Goal: Task Accomplishment & Management: Manage account settings

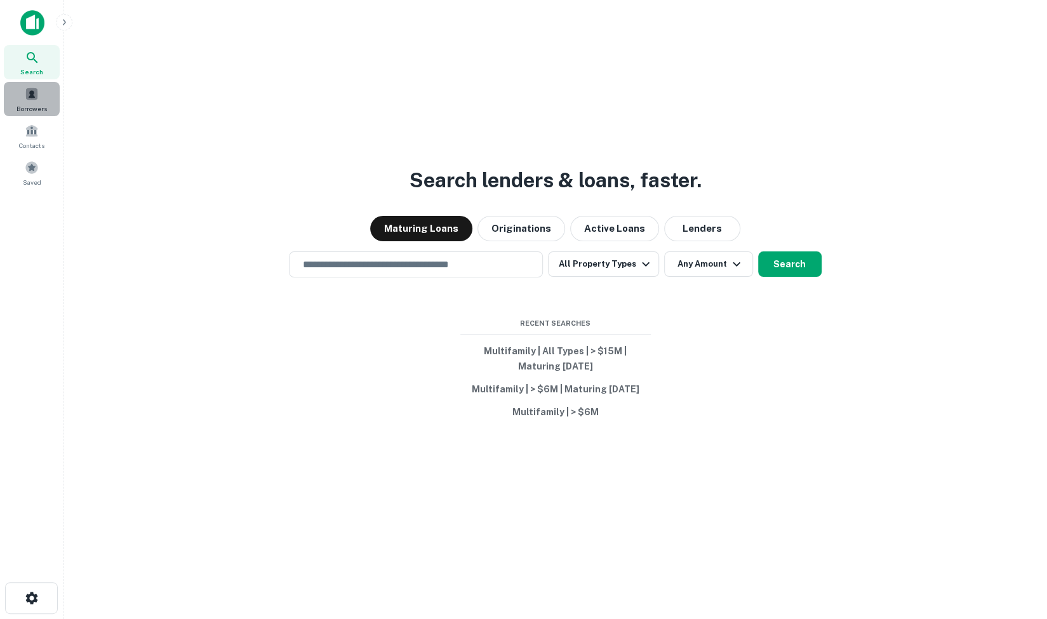
click at [28, 93] on span at bounding box center [32, 94] width 14 height 14
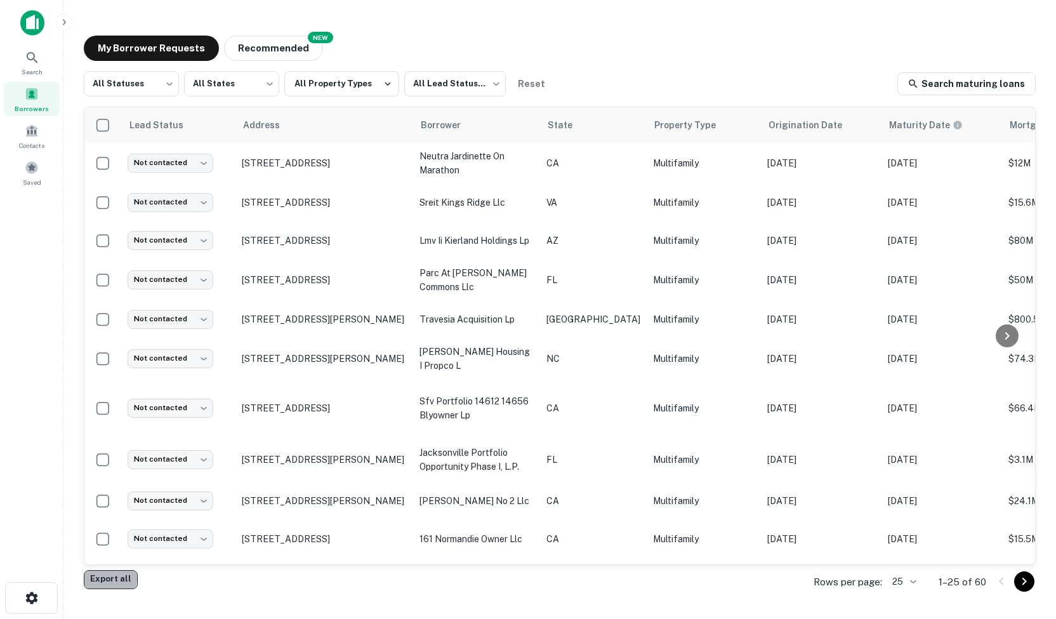
click at [107, 578] on button "Export all" at bounding box center [111, 579] width 54 height 19
click at [37, 162] on span at bounding box center [32, 168] width 14 height 14
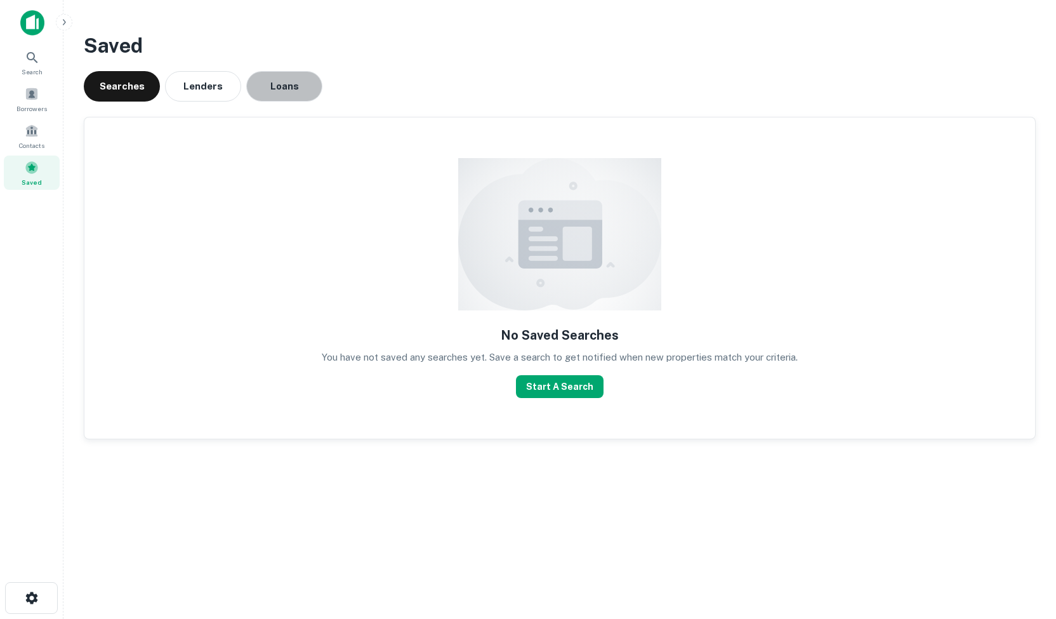
click at [268, 84] on button "Loans" at bounding box center [284, 86] width 76 height 30
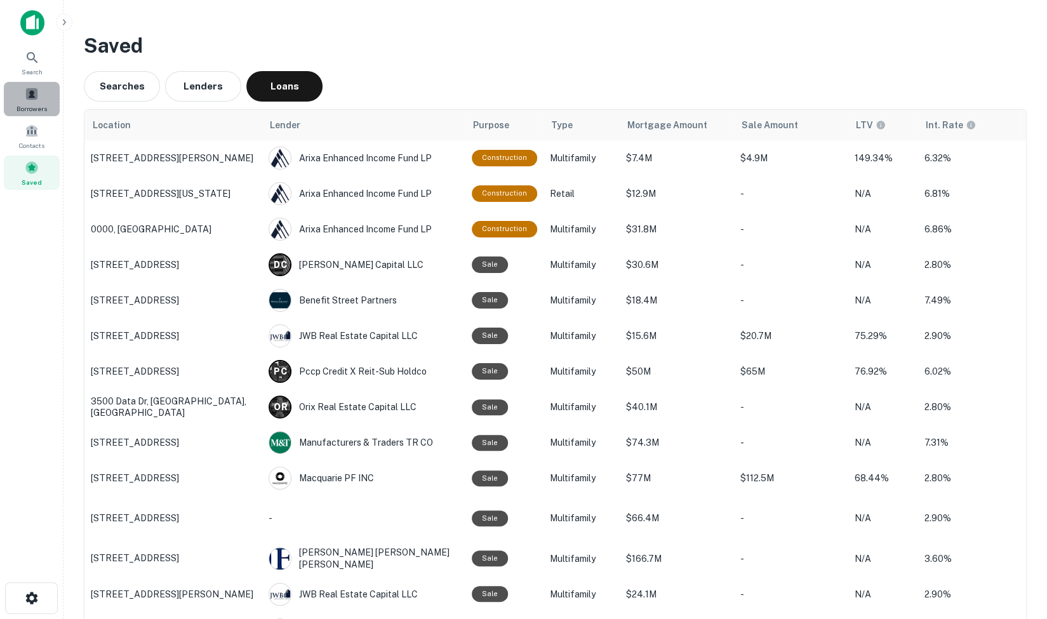
click at [26, 91] on span at bounding box center [32, 94] width 14 height 14
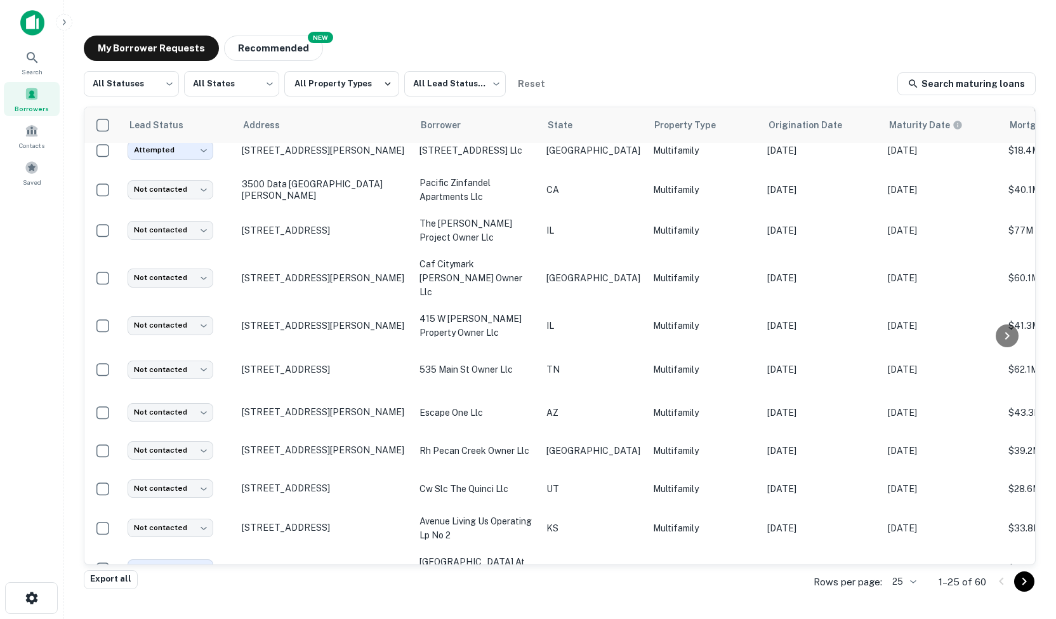
scroll to position [605, 0]
